Goal: Communication & Community: Answer question/provide support

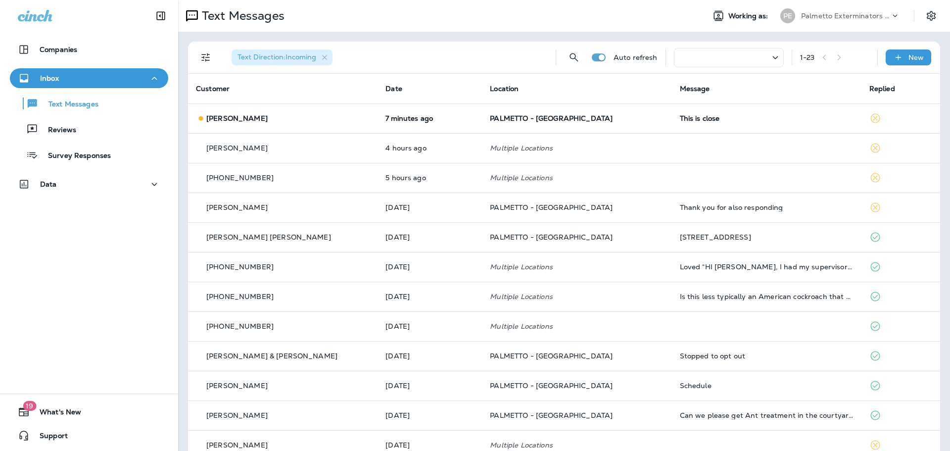
click at [583, 109] on td "PALMETTO - [GEOGRAPHIC_DATA]" at bounding box center [577, 118] width 190 height 30
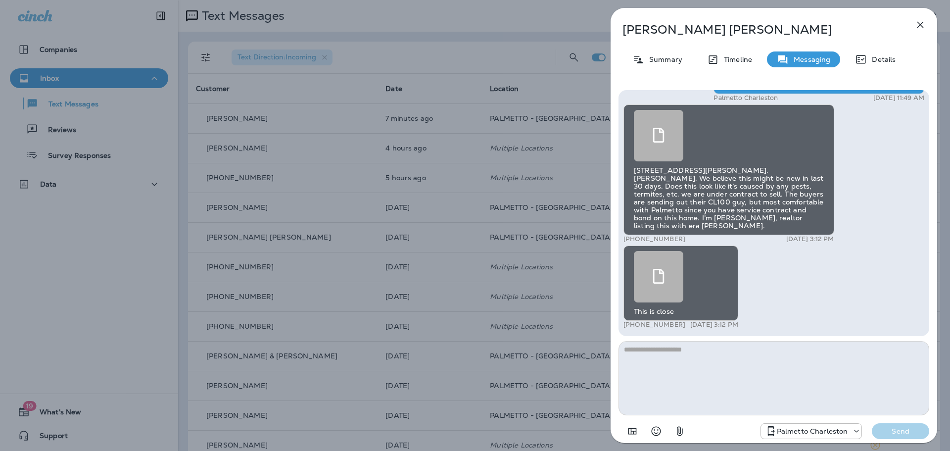
click at [667, 156] on div at bounding box center [658, 135] width 49 height 51
click at [695, 258] on link at bounding box center [681, 276] width 94 height 51
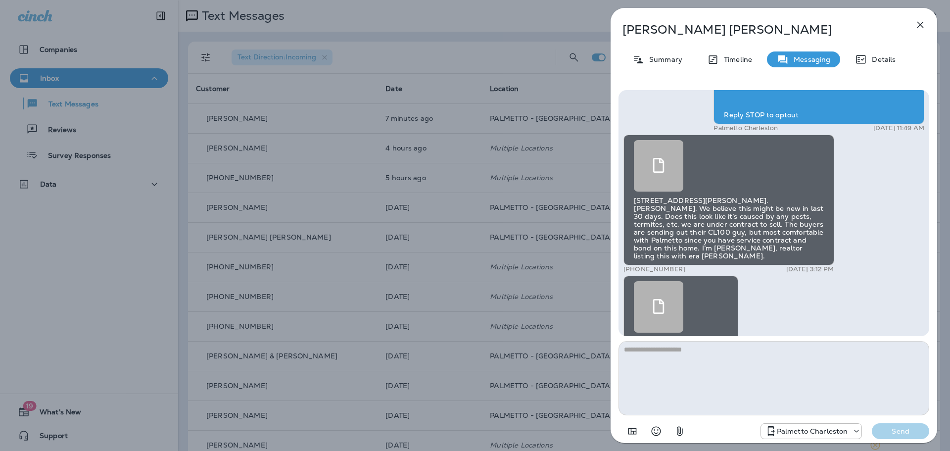
scroll to position [-59, 0]
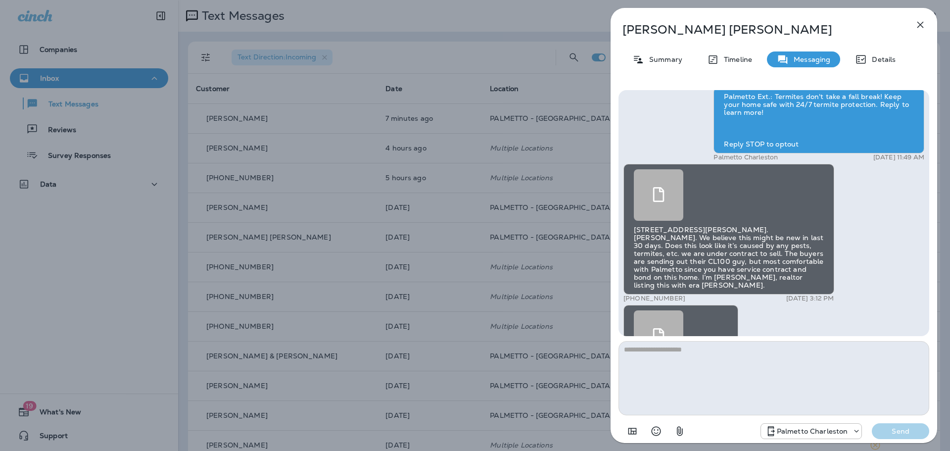
click at [646, 210] on div at bounding box center [658, 194] width 49 height 51
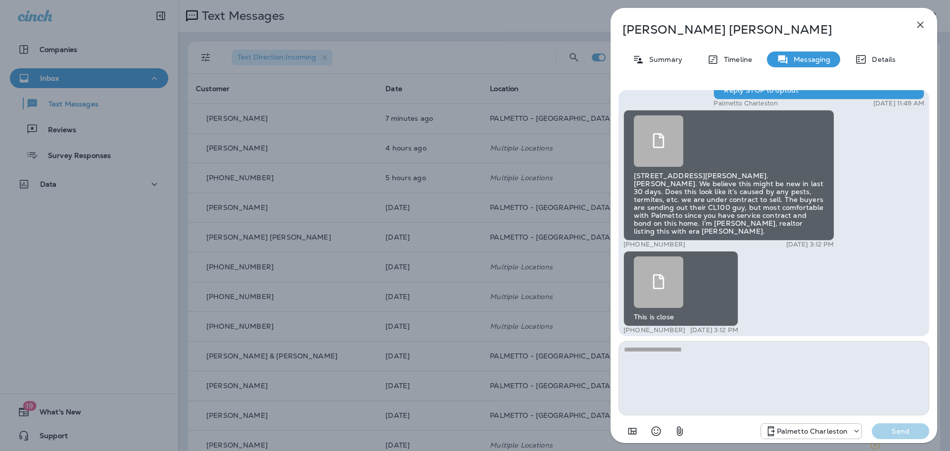
scroll to position [0, 0]
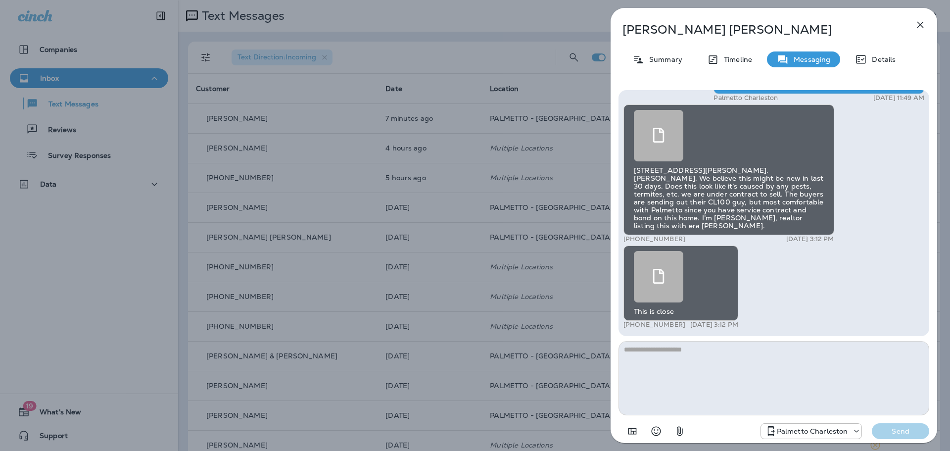
click at [653, 274] on icon at bounding box center [658, 276] width 15 height 15
click at [765, 372] on textarea at bounding box center [774, 378] width 311 height 74
type textarea "*"
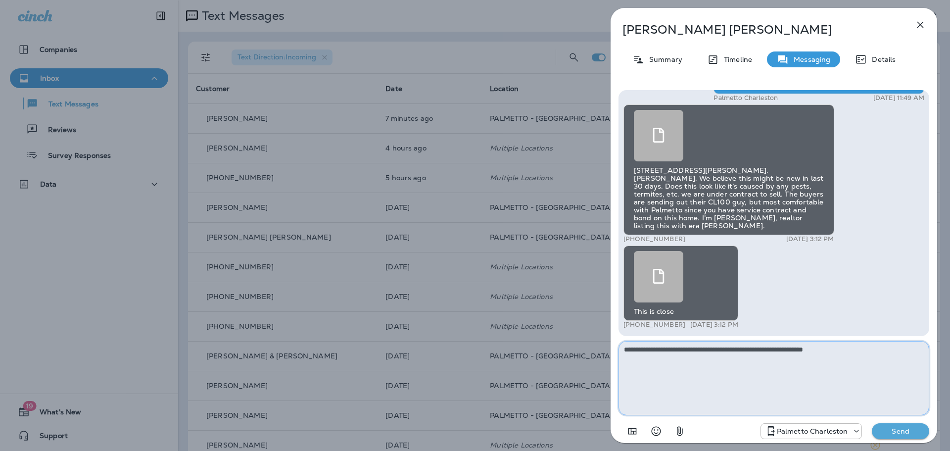
type textarea "**********"
click at [892, 432] on p "Send" at bounding box center [901, 431] width 42 height 9
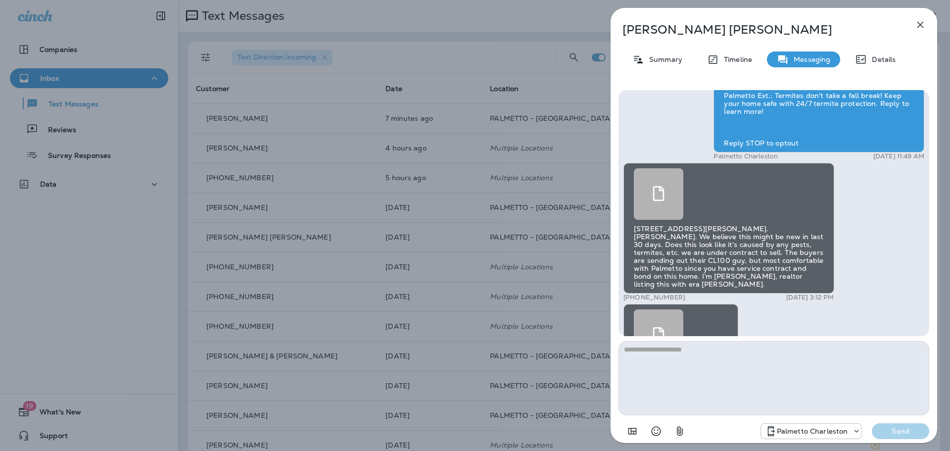
scroll to position [-96, 0]
click at [920, 21] on icon "button" at bounding box center [920, 25] width 12 height 12
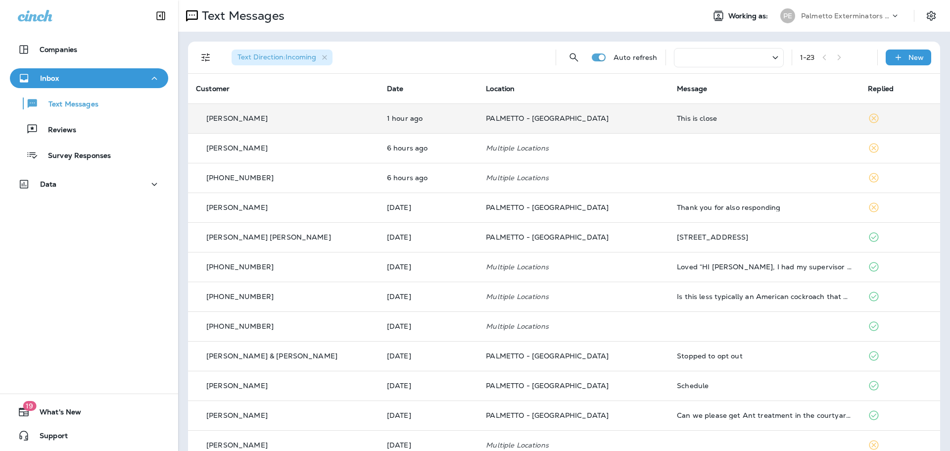
click at [686, 116] on div "This is close" at bounding box center [764, 118] width 175 height 8
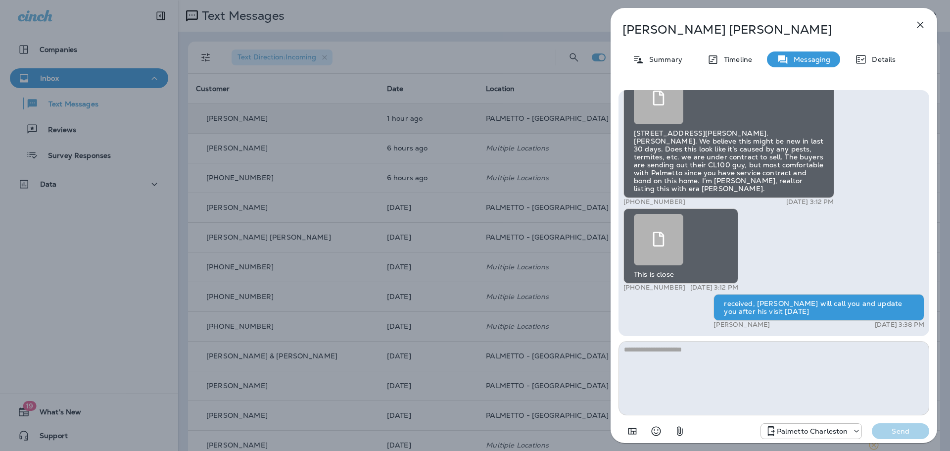
click at [915, 27] on icon "button" at bounding box center [920, 25] width 12 height 12
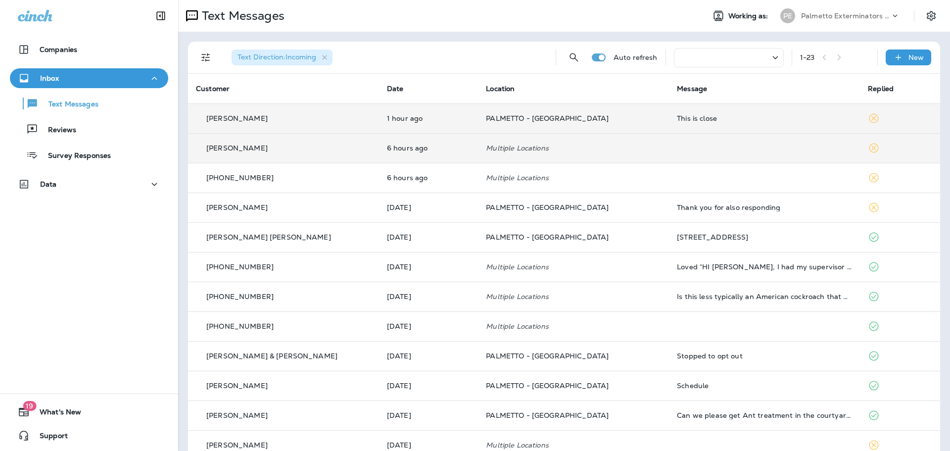
click at [669, 153] on td at bounding box center [764, 148] width 191 height 30
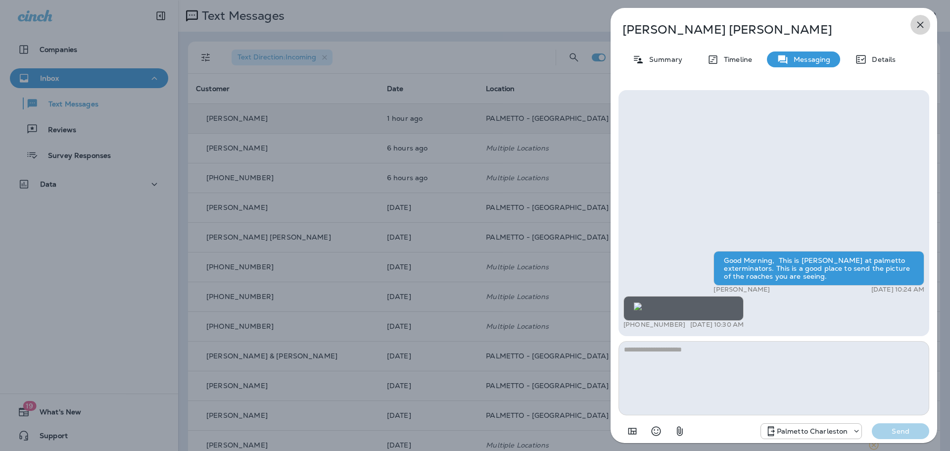
click at [913, 27] on button "button" at bounding box center [921, 25] width 20 height 20
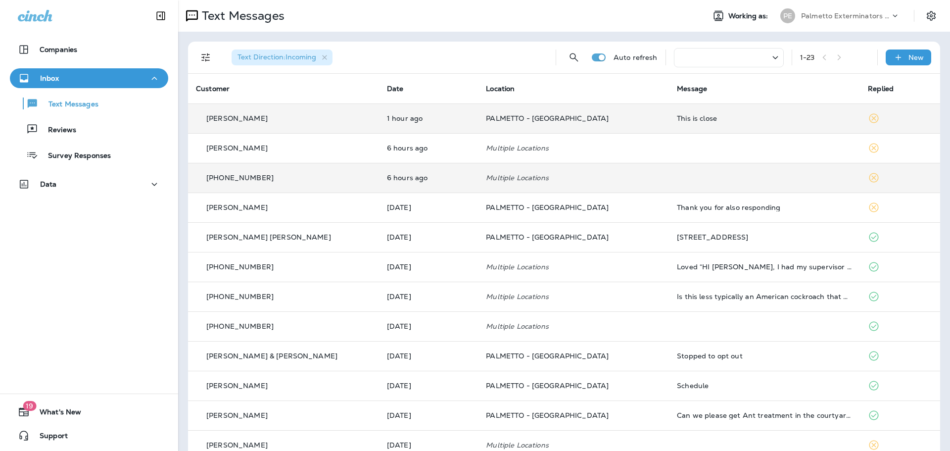
click at [642, 176] on td "Multiple Locations" at bounding box center [573, 178] width 191 height 30
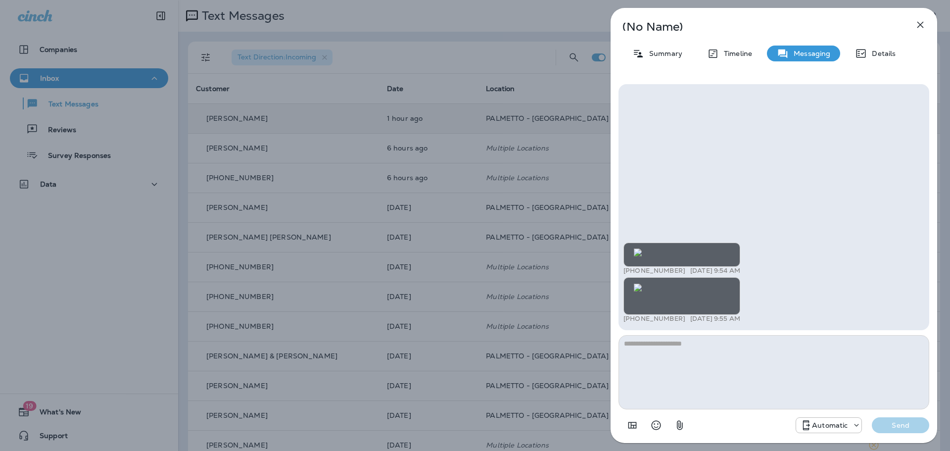
scroll to position [-297, 0]
click at [642, 283] on img at bounding box center [638, 287] width 8 height 8
click at [925, 23] on icon "button" at bounding box center [920, 25] width 12 height 12
